Goal: Task Accomplishment & Management: Use online tool/utility

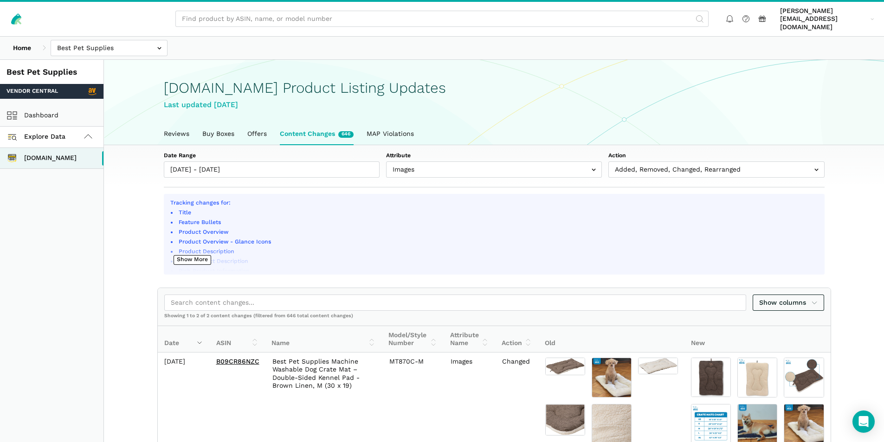
select select "image_urls"
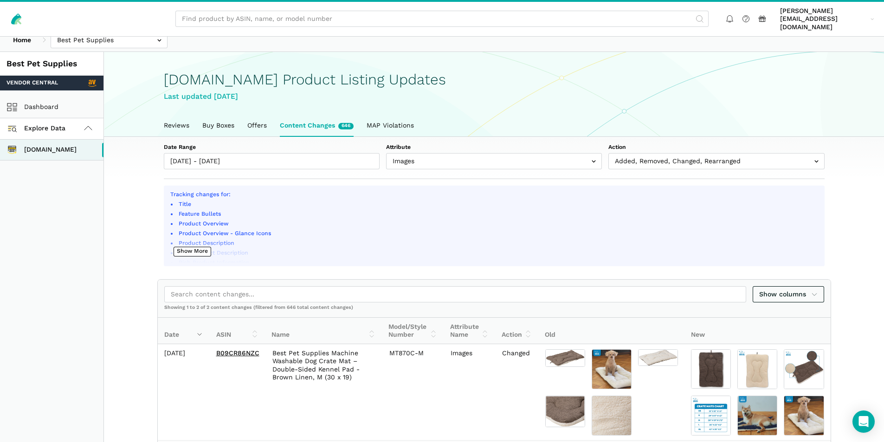
scroll to position [6, 0]
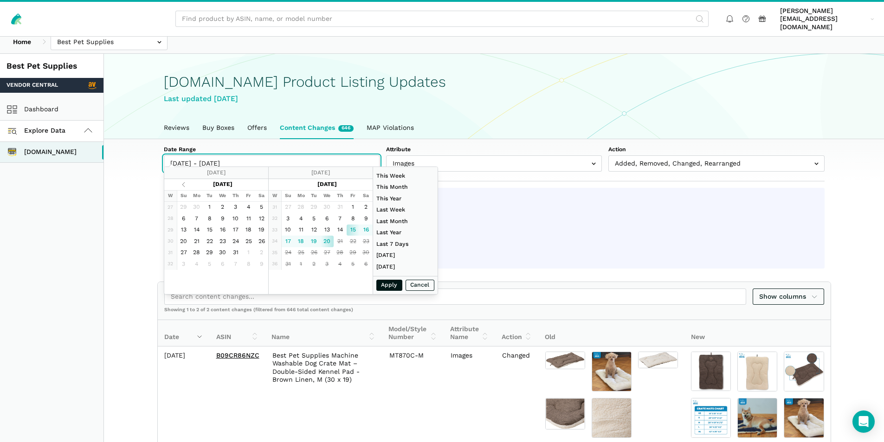
click at [232, 158] on input "[DATE] - [DATE]" at bounding box center [272, 163] width 216 height 16
type input "[DATE]"
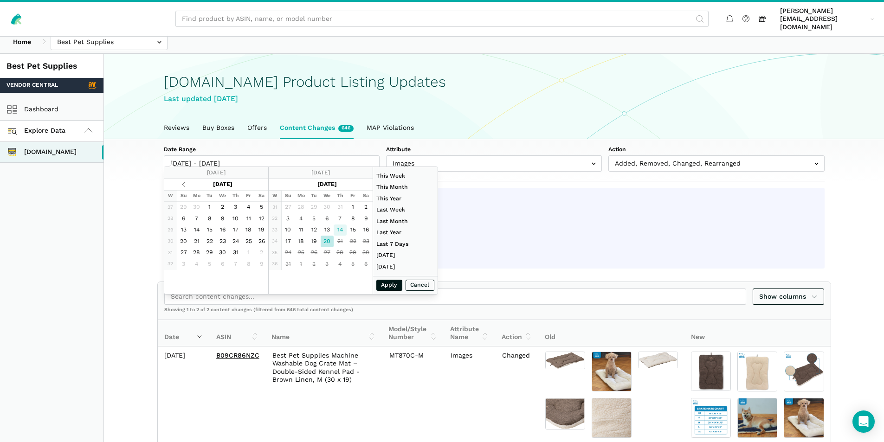
type input "[DATE]"
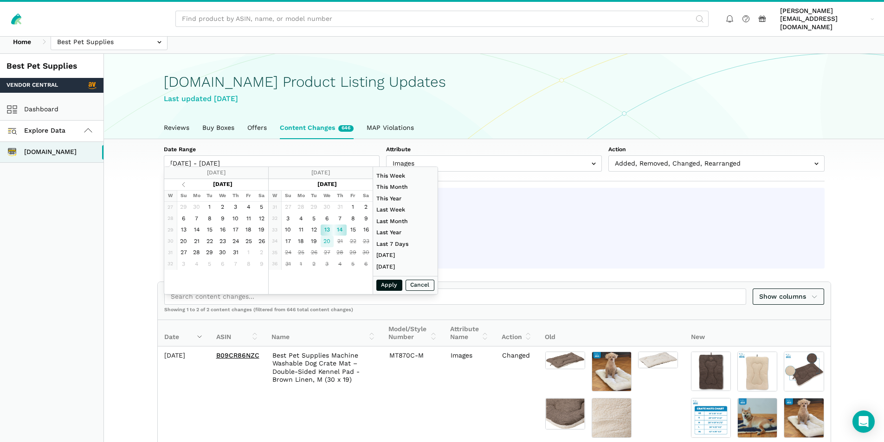
type input "[DATE]"
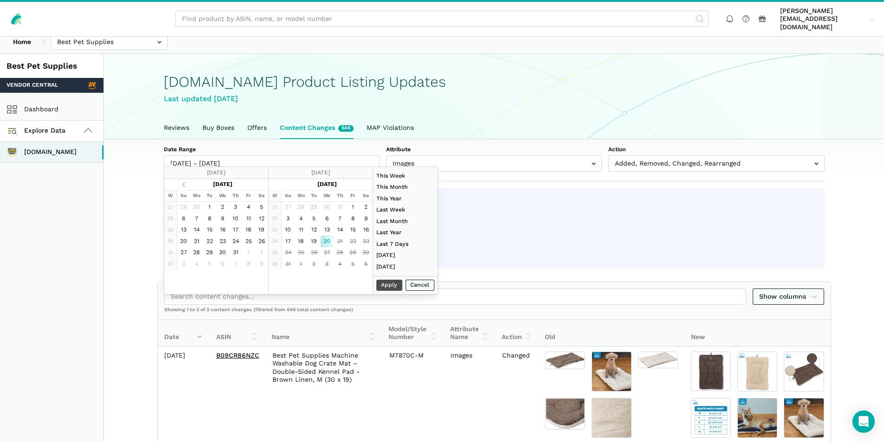
type input "[DATE]"
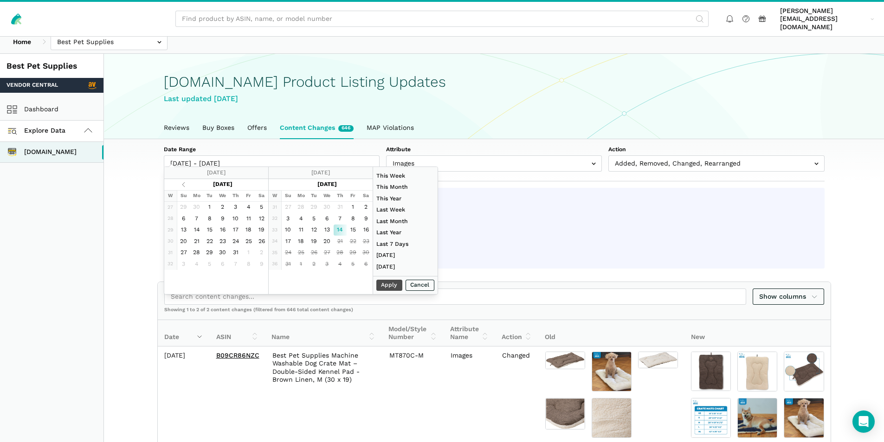
click at [333, 244] on td "21" at bounding box center [339, 242] width 13 height 12
type input "[DATE]"
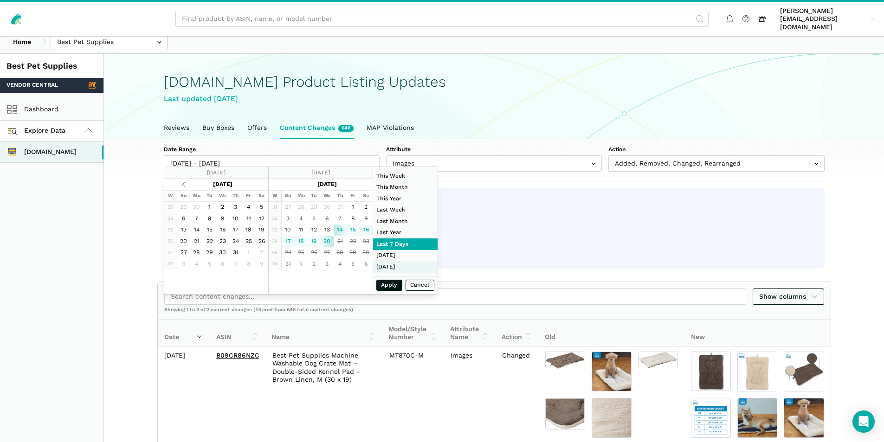
type input "[DATE]"
click at [394, 284] on button "Apply" at bounding box center [389, 286] width 26 height 12
type input "[DATE] - [DATE]"
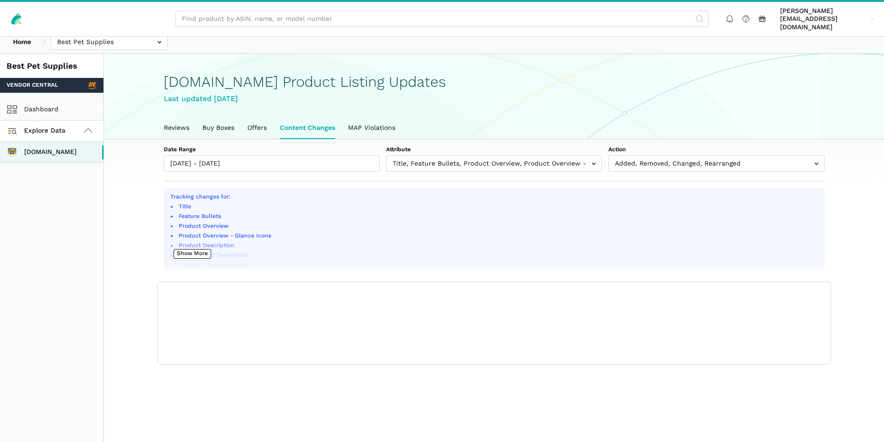
scroll to position [3, 0]
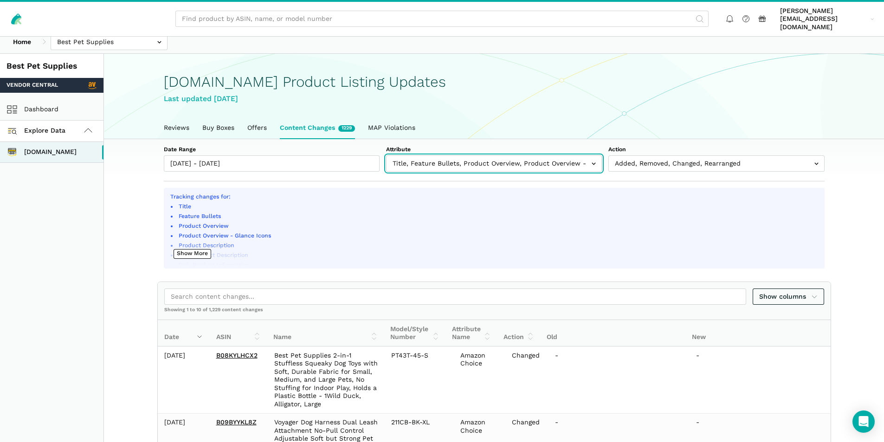
click at [453, 155] on input "text" at bounding box center [494, 163] width 216 height 16
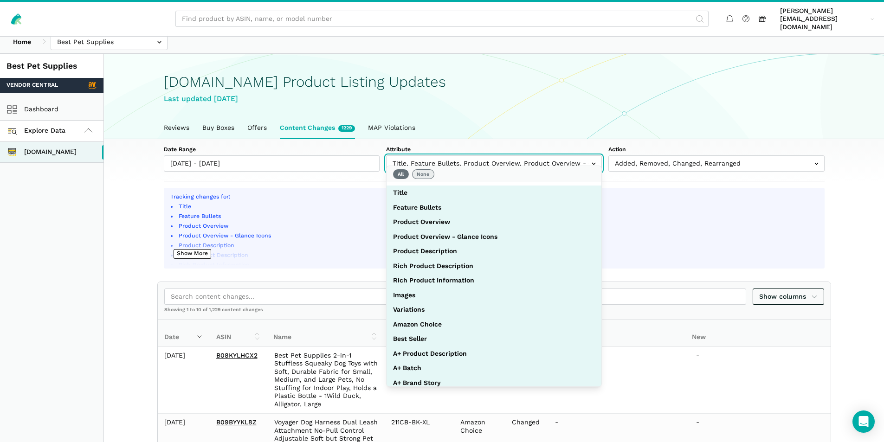
click at [425, 173] on button "None" at bounding box center [423, 174] width 22 height 10
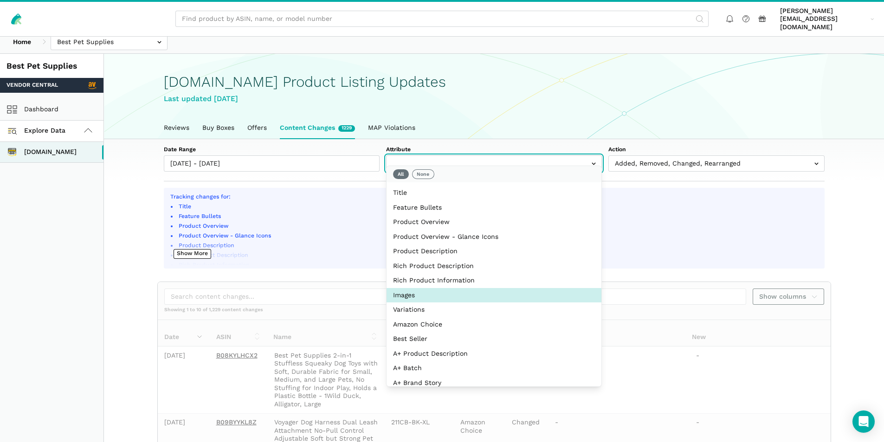
select select "image_urls"
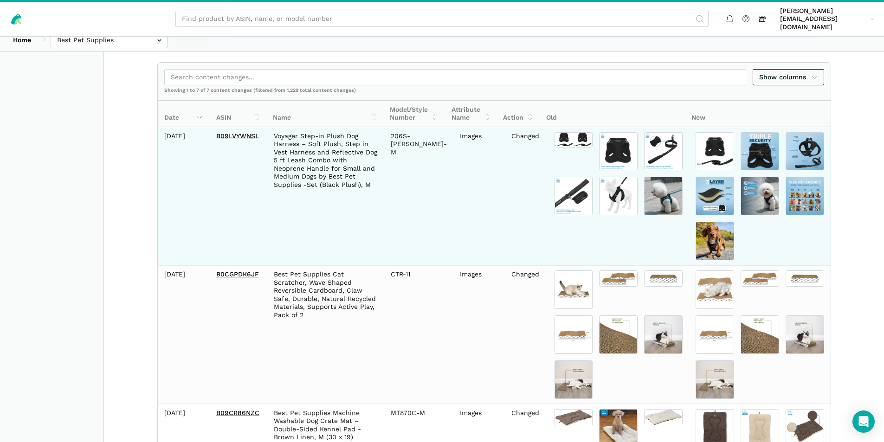
scroll to position [238, 0]
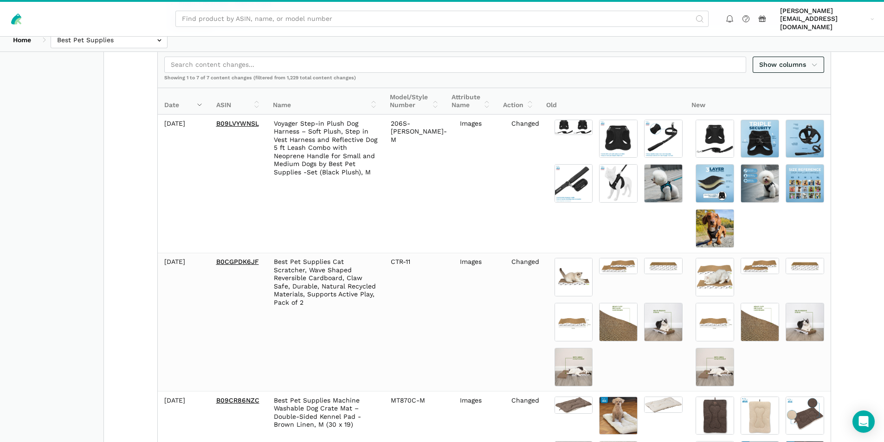
click at [195, 95] on th "Date" at bounding box center [184, 101] width 52 height 26
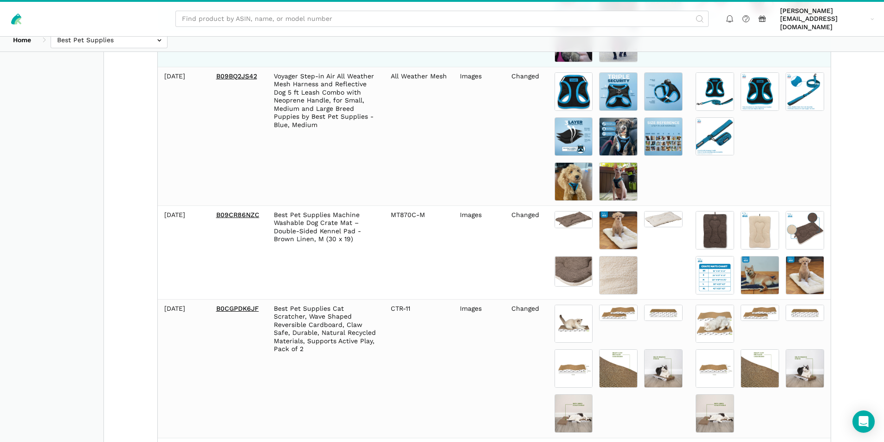
scroll to position [728, 0]
